Goal: Communication & Community: Answer question/provide support

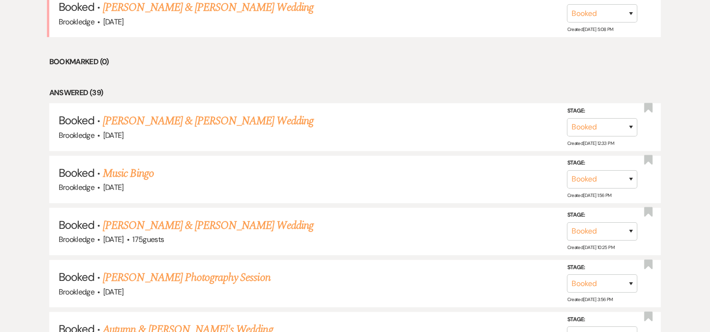
scroll to position [481, 0]
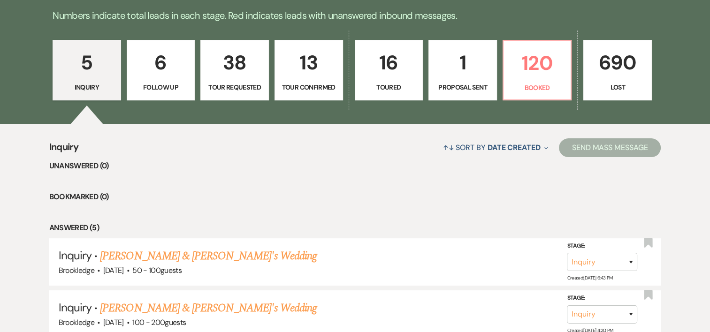
scroll to position [242, 0]
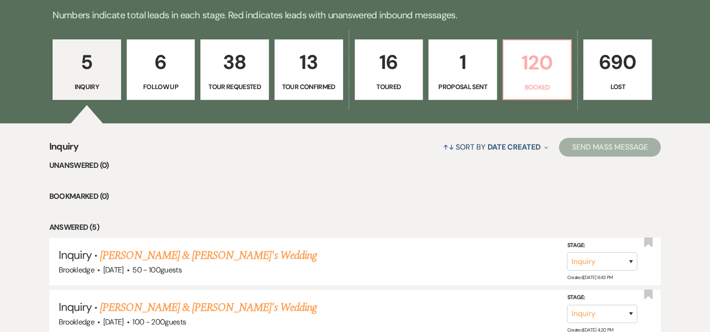
click at [536, 77] on p "120" at bounding box center [537, 62] width 56 height 31
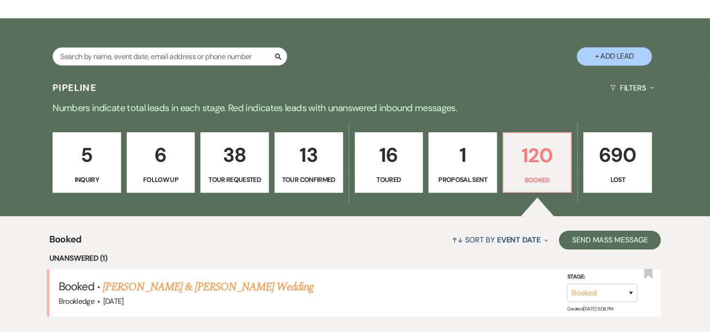
scroll to position [242, 0]
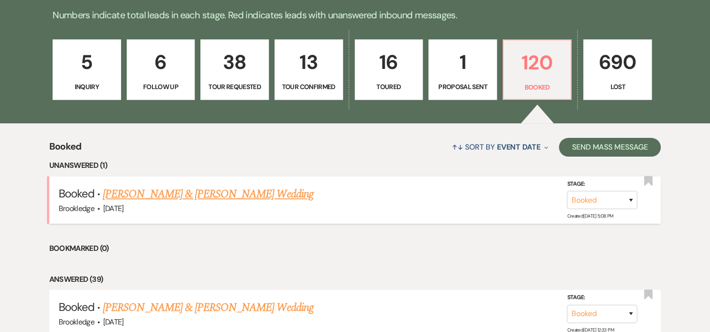
click at [177, 194] on link "[PERSON_NAME] & [PERSON_NAME] Wedding" at bounding box center [208, 194] width 210 height 17
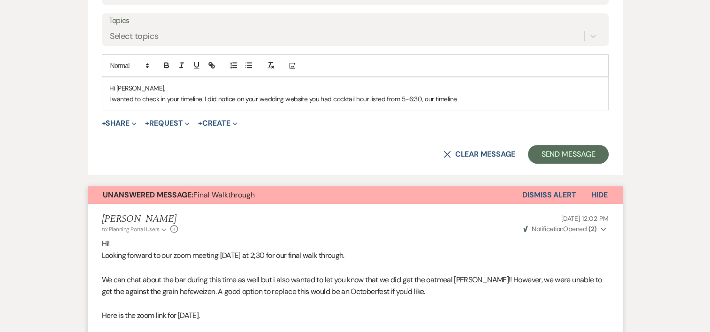
scroll to position [509, 0]
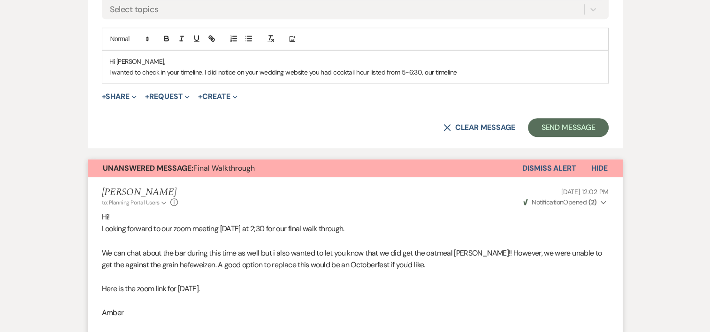
drag, startPoint x: 709, startPoint y: 97, endPoint x: 708, endPoint y: 117, distance: 19.8
click at [467, 73] on p "I wanted to check in your timeline. I did notice on your wedding website you ha…" at bounding box center [355, 72] width 492 height 10
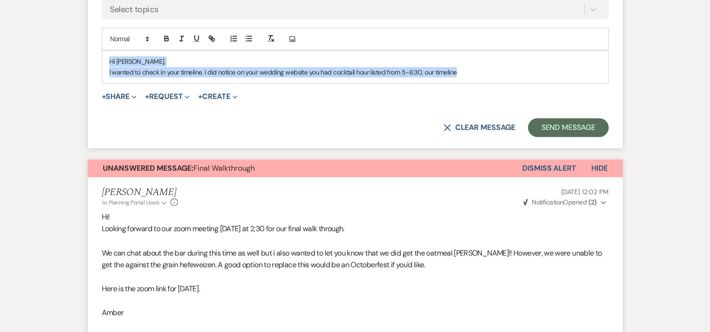
drag, startPoint x: 467, startPoint y: 73, endPoint x: 97, endPoint y: 59, distance: 370.6
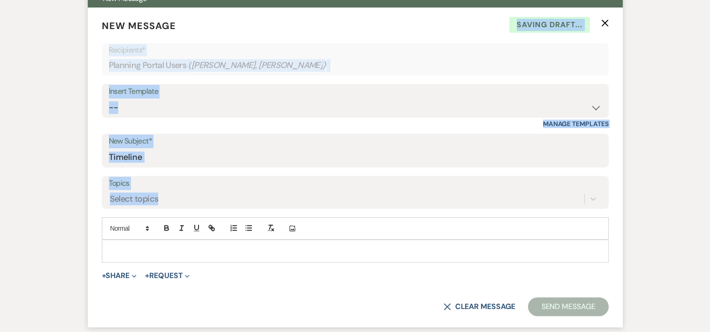
scroll to position [315, 0]
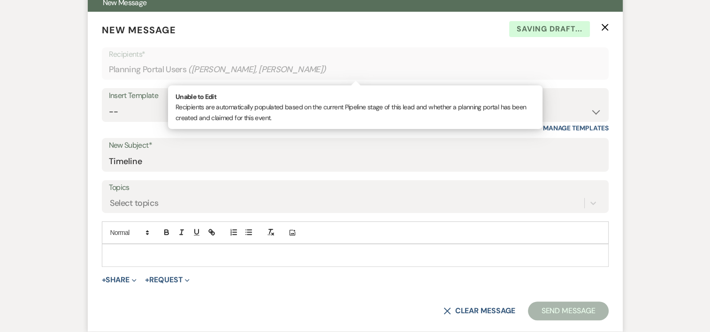
drag, startPoint x: 97, startPoint y: 59, endPoint x: 452, endPoint y: 259, distance: 406.9
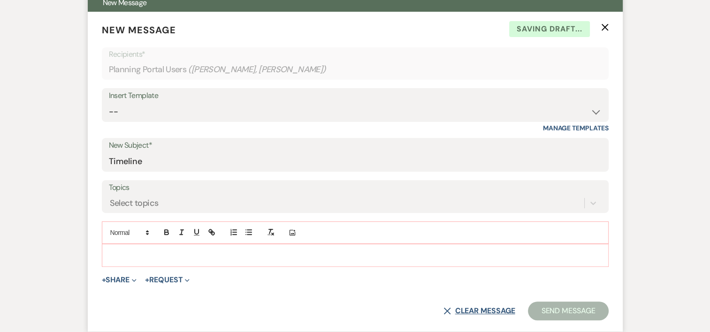
drag, startPoint x: 452, startPoint y: 259, endPoint x: 449, endPoint y: 310, distance: 51.2
click at [449, 310] on icon "X" at bounding box center [448, 311] width 8 height 8
click at [450, 310] on button "X Clear message" at bounding box center [479, 311] width 71 height 8
click at [602, 29] on use "button" at bounding box center [604, 27] width 7 height 7
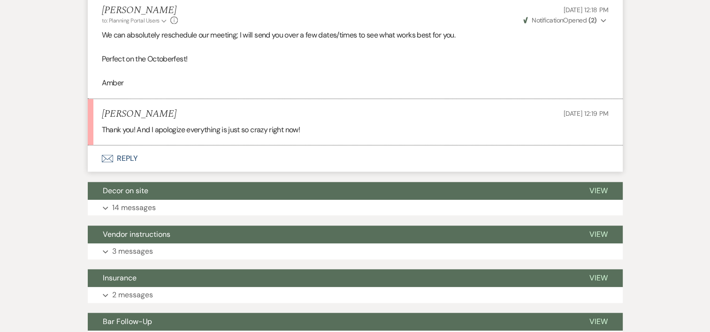
scroll to position [759, 0]
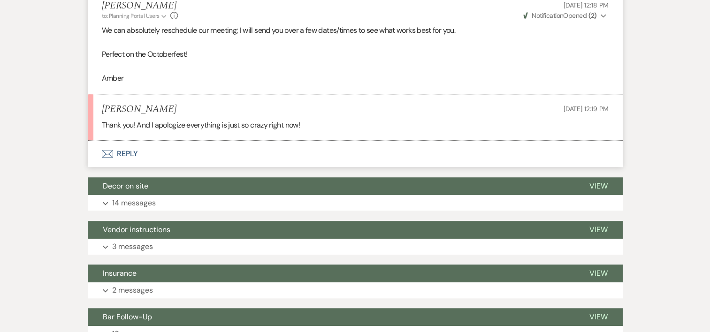
click at [141, 130] on li "Paige Adams Sep 17, 2025, 12:19 PM Thank you! And I apologize everything is jus…" at bounding box center [355, 117] width 535 height 46
click at [131, 112] on h5 "[PERSON_NAME]" at bounding box center [139, 110] width 75 height 12
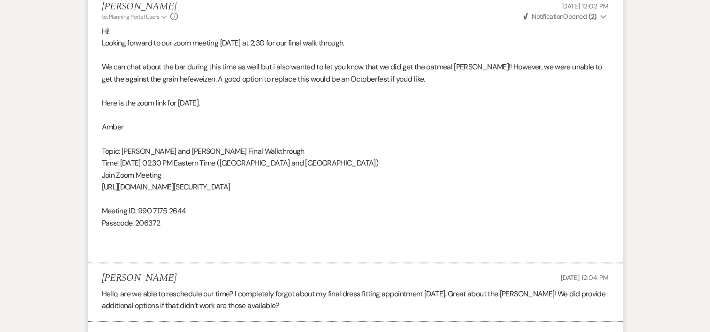
scroll to position [0, 0]
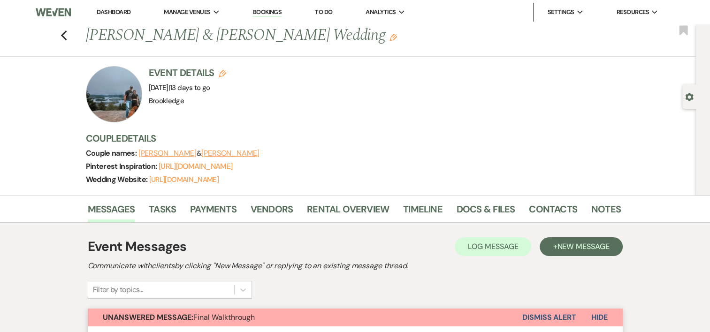
click at [545, 317] on button "Dismiss Alert" at bounding box center [549, 318] width 54 height 18
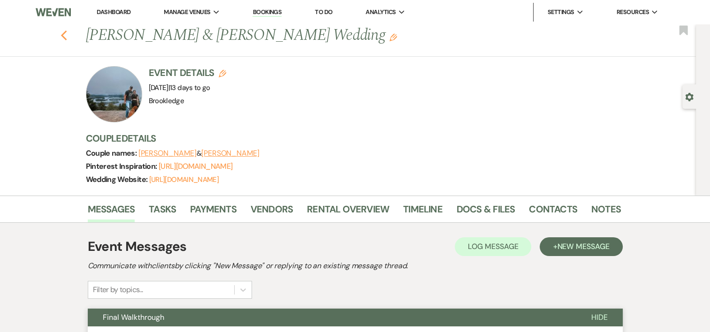
click at [64, 37] on icon "Previous" at bounding box center [64, 35] width 7 height 11
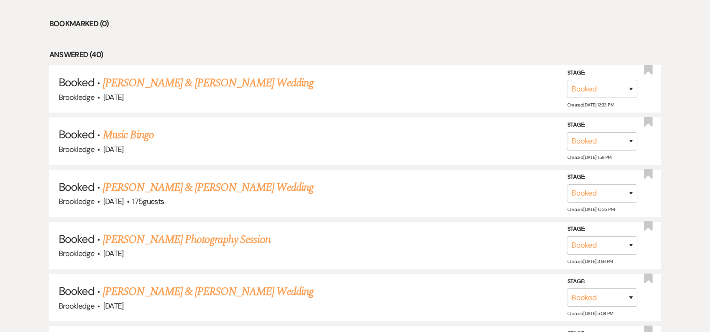
scroll to position [421, 0]
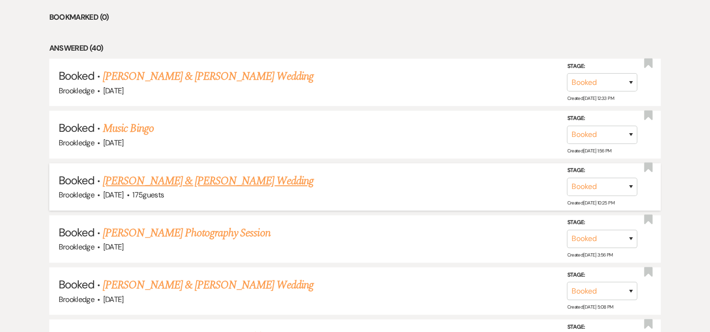
click at [192, 177] on link "[PERSON_NAME] & [PERSON_NAME] Wedding" at bounding box center [208, 181] width 210 height 17
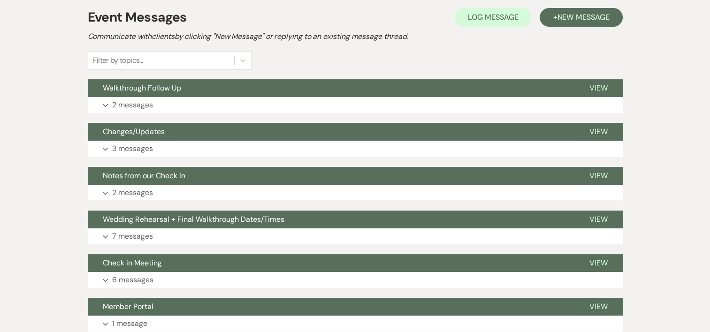
scroll to position [233, 0]
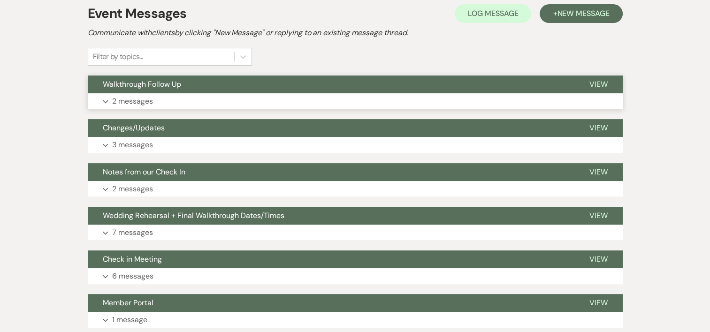
click at [148, 99] on p "2 messages" at bounding box center [132, 101] width 41 height 12
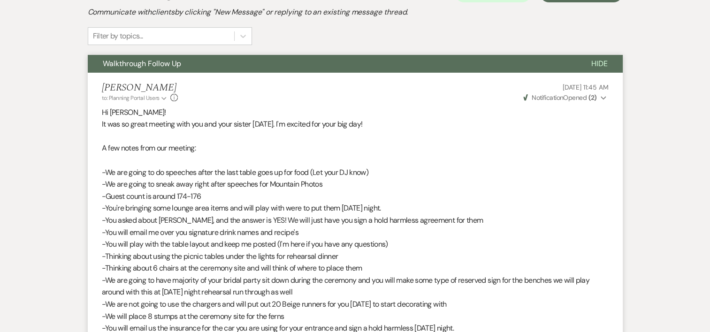
scroll to position [0, 0]
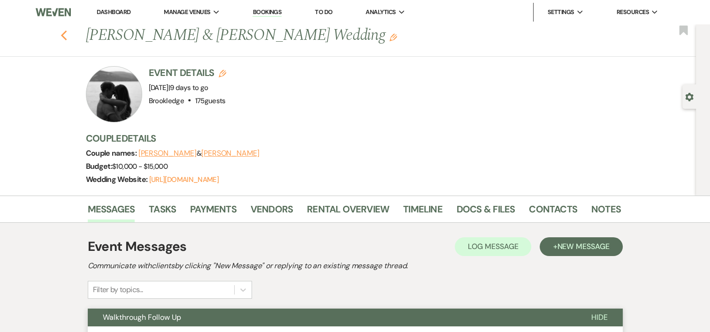
click at [67, 34] on use "button" at bounding box center [64, 36] width 6 height 10
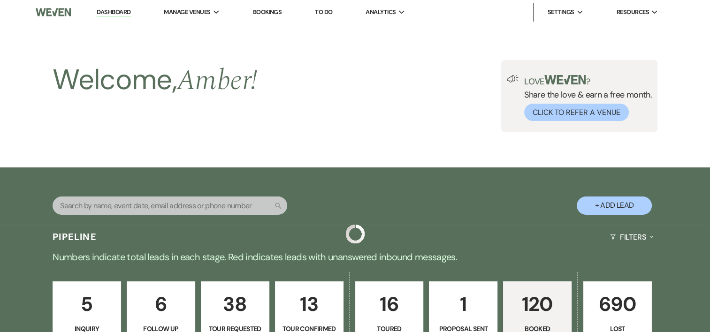
scroll to position [421, 0]
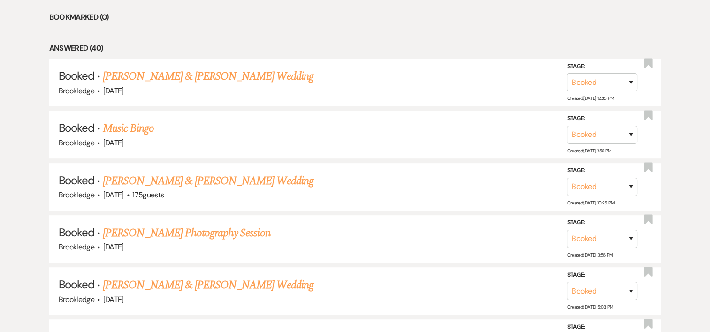
click at [367, 21] on li "Bookmarked (0)" at bounding box center [355, 17] width 612 height 12
click at [151, 182] on link "[PERSON_NAME] & [PERSON_NAME] Wedding" at bounding box center [208, 181] width 210 height 17
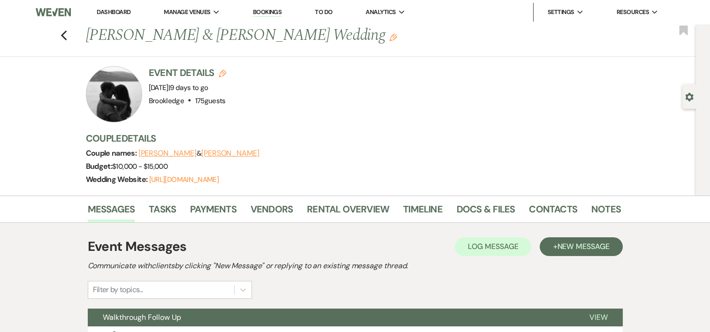
click at [63, 38] on div "Previous Benjamin Firlit & Rylie Murray's Wedding Edit Bookmark" at bounding box center [345, 40] width 701 height 32
click at [66, 38] on use "button" at bounding box center [64, 36] width 6 height 10
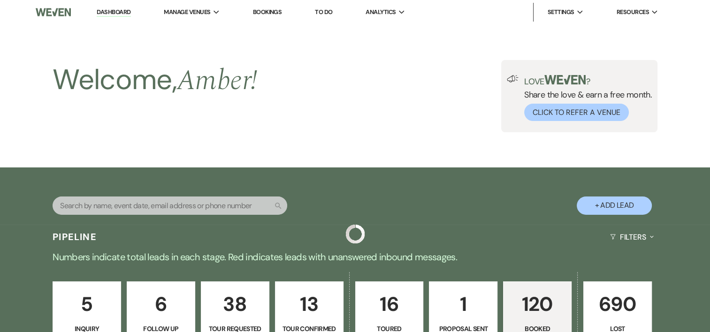
scroll to position [421, 0]
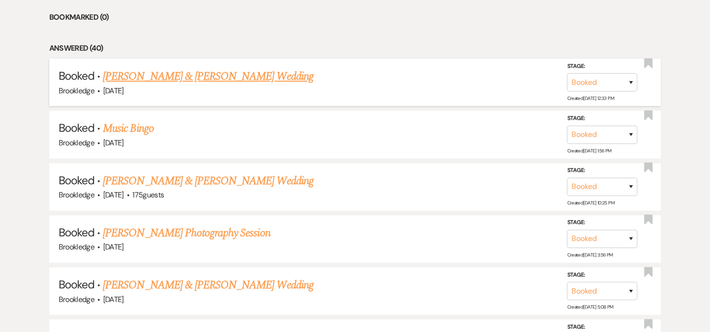
click at [202, 79] on link "[PERSON_NAME] & [PERSON_NAME] Wedding" at bounding box center [208, 76] width 210 height 17
